Goal: Find specific page/section: Find specific page/section

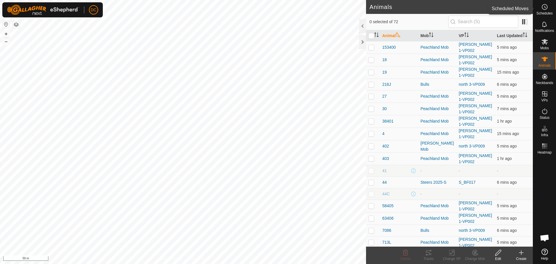
click at [544, 10] on circle at bounding box center [544, 6] width 5 height 5
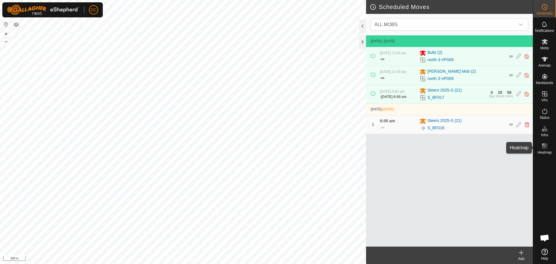
click at [544, 148] on rect at bounding box center [544, 147] width 1 height 1
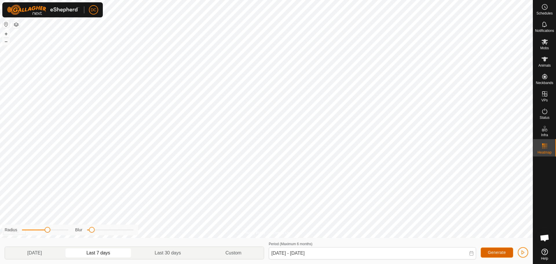
click at [493, 252] on span "Generate" at bounding box center [497, 252] width 18 height 5
click at [522, 253] on span "button" at bounding box center [523, 252] width 5 height 5
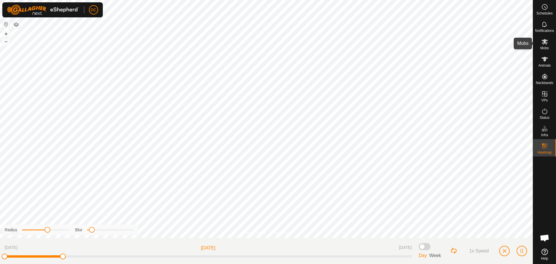
click at [545, 46] on es-mob-svg-icon at bounding box center [545, 41] width 10 height 9
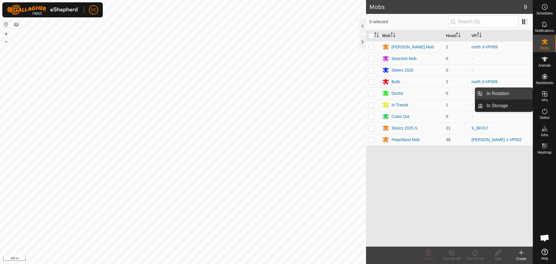
click at [502, 92] on link "In Rotation" at bounding box center [508, 94] width 50 height 12
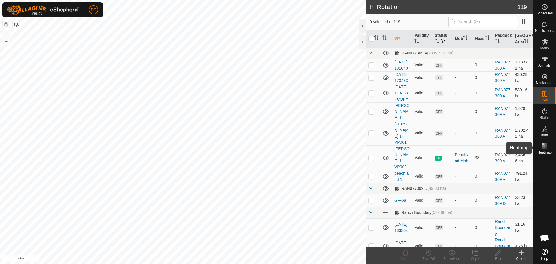
click at [544, 148] on icon at bounding box center [544, 145] width 7 height 7
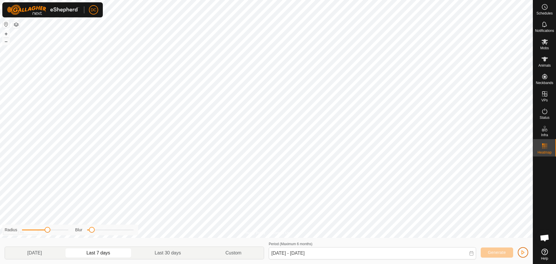
click at [523, 251] on span "button" at bounding box center [523, 252] width 5 height 5
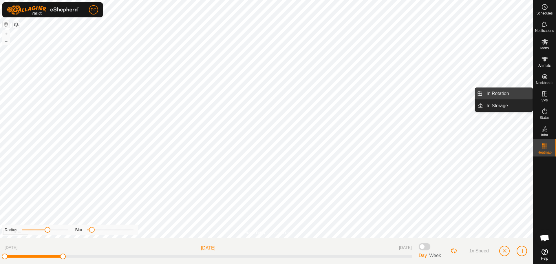
click at [504, 92] on link "In Rotation" at bounding box center [508, 94] width 50 height 12
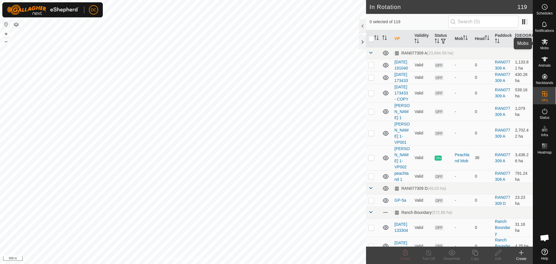
click at [547, 44] on icon at bounding box center [545, 42] width 6 height 6
